Goal: Task Accomplishment & Management: Complete application form

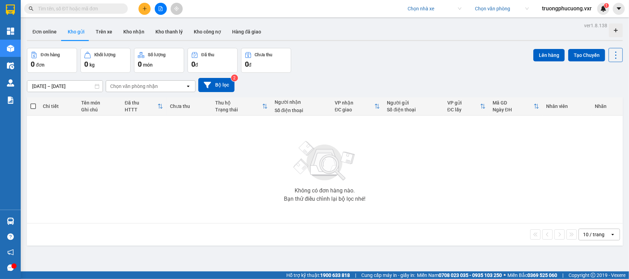
click at [100, 6] on input "text" at bounding box center [79, 9] width 82 height 8
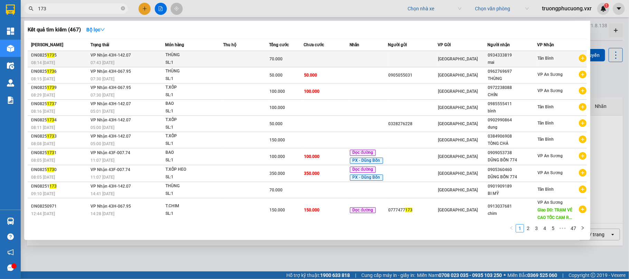
type input "173"
click at [122, 57] on span "VP Nhận 43H-142.07" at bounding box center [110, 55] width 40 height 5
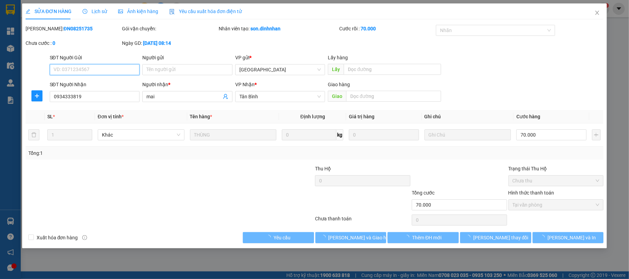
type input "0934333819"
type input "mai"
type input "70.000"
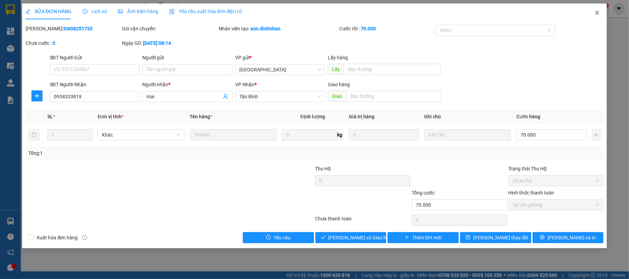
click at [595, 12] on icon "close" at bounding box center [597, 13] width 6 height 6
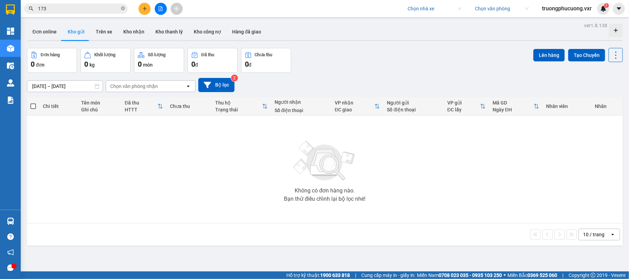
click at [581, 10] on span "truongphucuong.vxr" at bounding box center [566, 8] width 61 height 9
click at [564, 21] on span "Đăng xuất" at bounding box center [569, 22] width 47 height 8
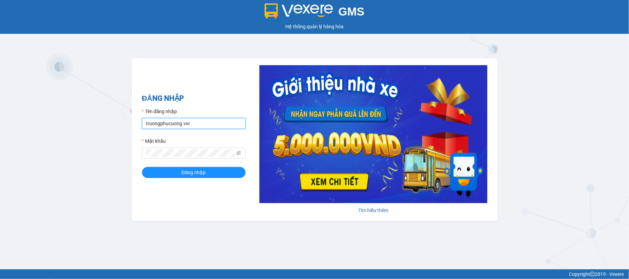
click at [208, 122] on input "truongphucuong.vxr" at bounding box center [194, 123] width 104 height 11
type input "nhaxe.trangngocphat"
click at [142, 167] on button "Đăng nhập" at bounding box center [194, 172] width 104 height 11
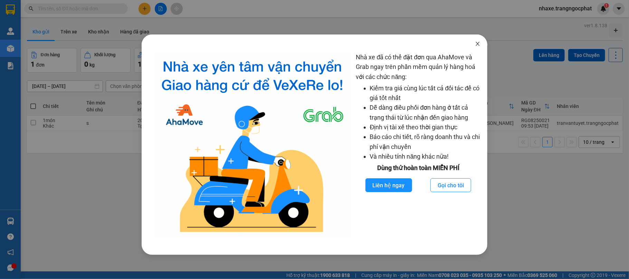
click at [476, 49] on span "Close" at bounding box center [477, 44] width 19 height 19
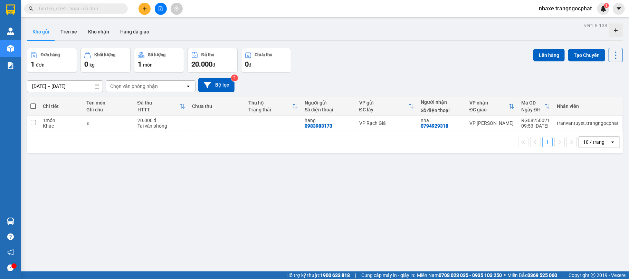
click at [105, 3] on span at bounding box center [76, 8] width 104 height 10
click at [104, 10] on input "text" at bounding box center [79, 9] width 82 height 8
click at [105, 4] on span at bounding box center [76, 8] width 104 height 10
click at [105, 6] on input "text" at bounding box center [79, 9] width 82 height 8
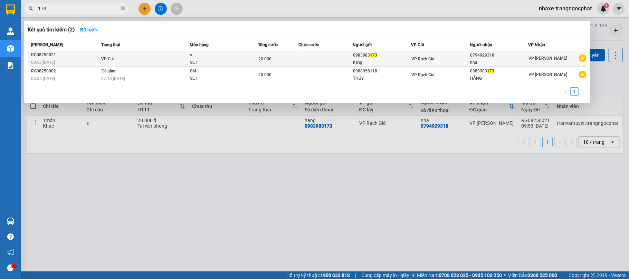
type input "173"
click at [118, 59] on td "VP Gửi" at bounding box center [145, 59] width 90 height 16
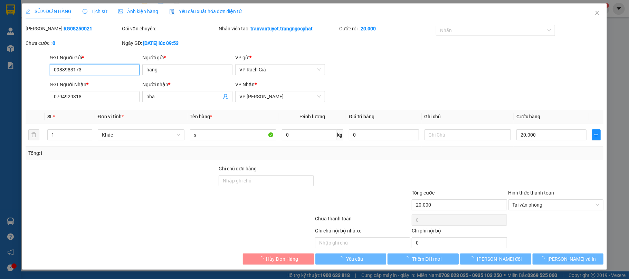
type input "0983983173"
type input "hang"
type input "0794929318"
type input "nha"
type input "20.000"
